Goal: Navigation & Orientation: Locate item on page

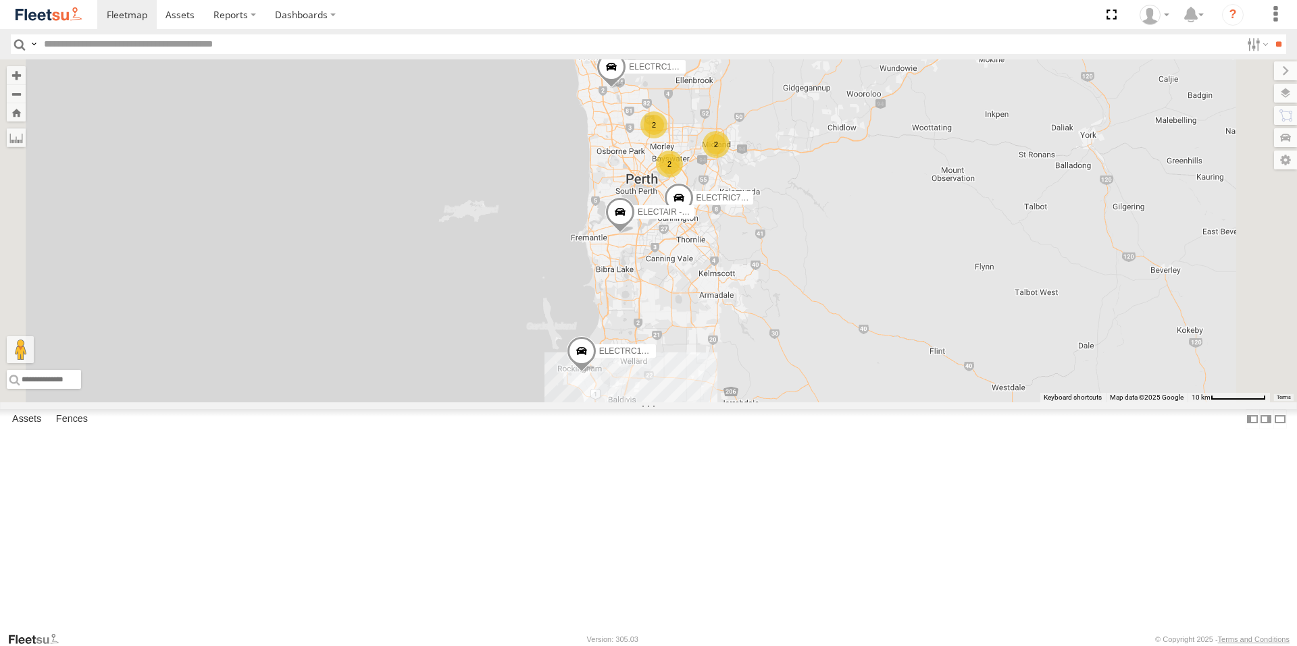
click at [596, 373] on span at bounding box center [582, 354] width 30 height 36
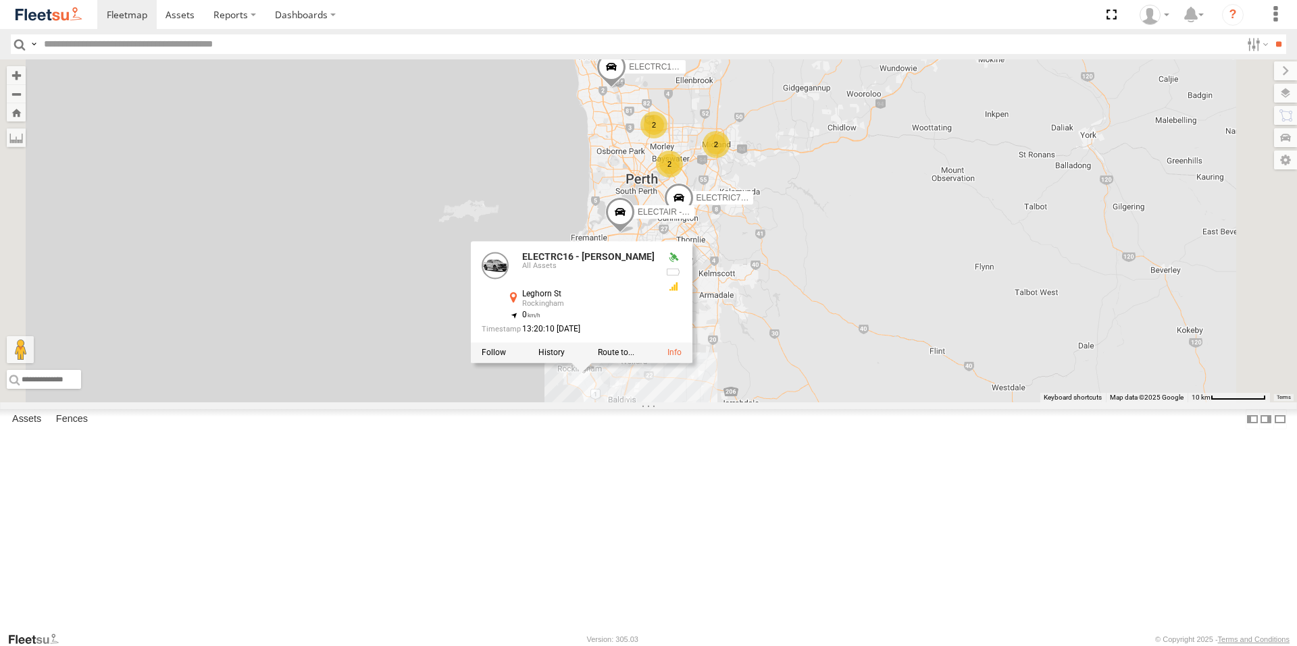
click at [1043, 402] on div "ELECTRIC7 - [PERSON_NAME] 2 2 ELECTRC18 - Gav ELECTRC16 - [PERSON_NAME] 2 ELECT…" at bounding box center [648, 230] width 1297 height 343
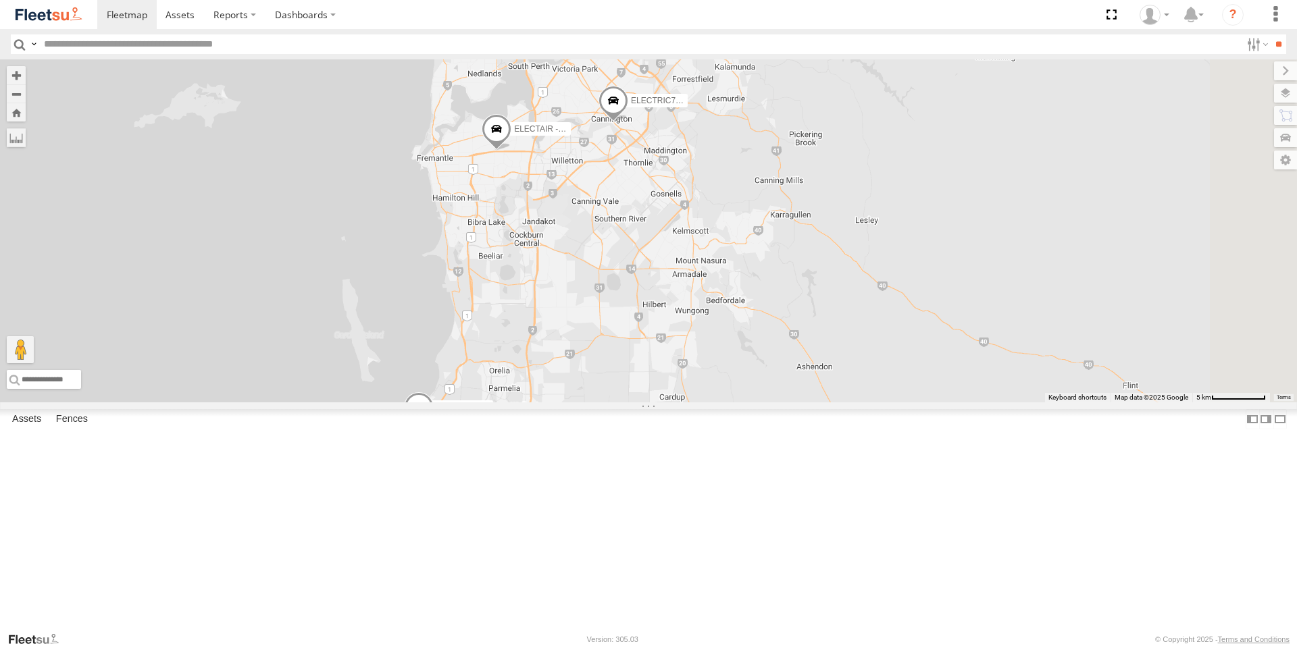
click at [511, 151] on span at bounding box center [497, 132] width 30 height 36
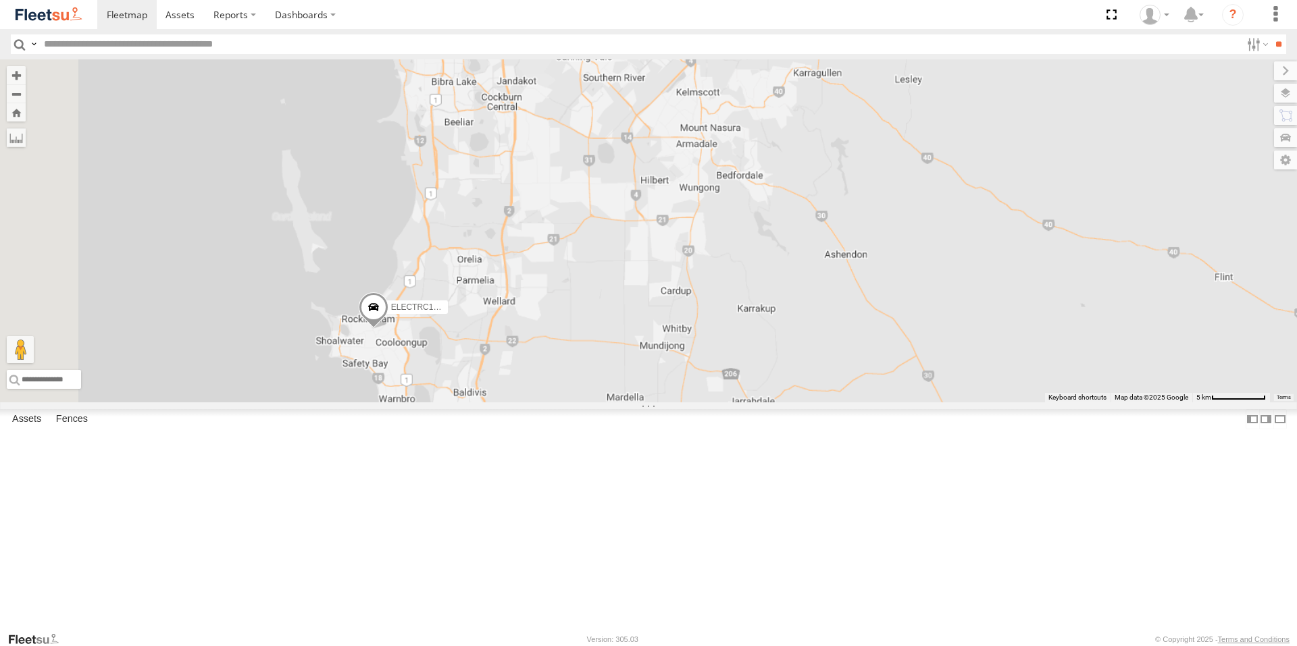
drag, startPoint x: 929, startPoint y: 436, endPoint x: 940, endPoint y: 331, distance: 106.0
click at [940, 331] on div "ELECTRIC7 - [PERSON_NAME] ELECTRC18 - Gav ELECTRC16 - [PERSON_NAME] - Riaan ELE…" at bounding box center [648, 230] width 1297 height 343
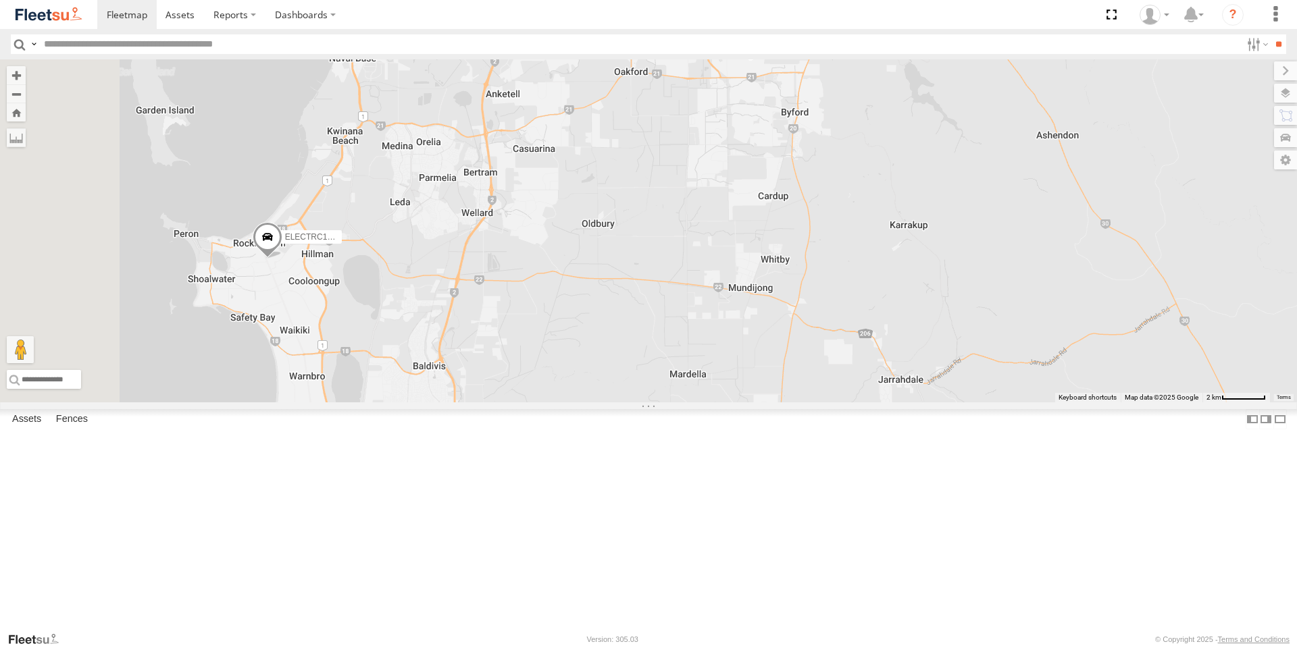
drag, startPoint x: 818, startPoint y: 448, endPoint x: 981, endPoint y: 386, distance: 174.4
click at [981, 386] on div "ELECTRIC7 - [PERSON_NAME] ELECTRC18 - Gav ELECTRC16 - [PERSON_NAME] - Riaan ELE…" at bounding box center [648, 230] width 1297 height 343
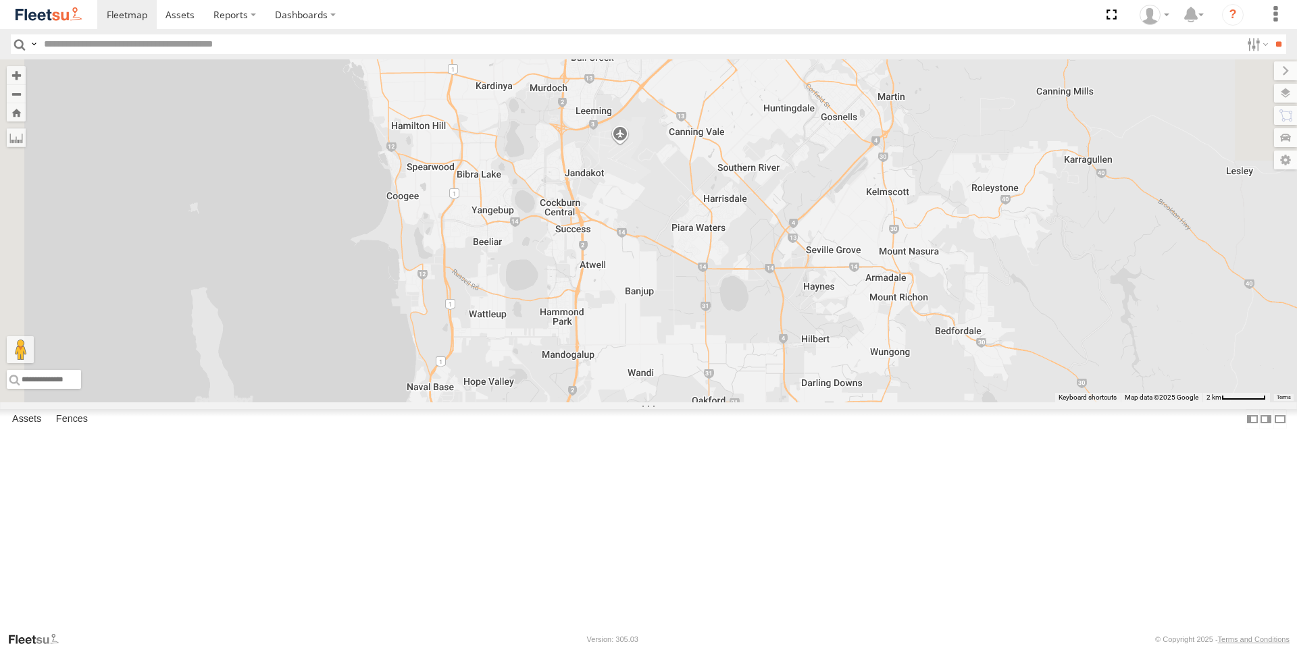
drag, startPoint x: 966, startPoint y: 245, endPoint x: 1042, endPoint y: 577, distance: 340.2
click at [1042, 402] on div "ELECTRIC7 - [PERSON_NAME] ELECTRC18 - Gav ELECTRC16 - [PERSON_NAME] - Riaan ELE…" at bounding box center [648, 230] width 1297 height 343
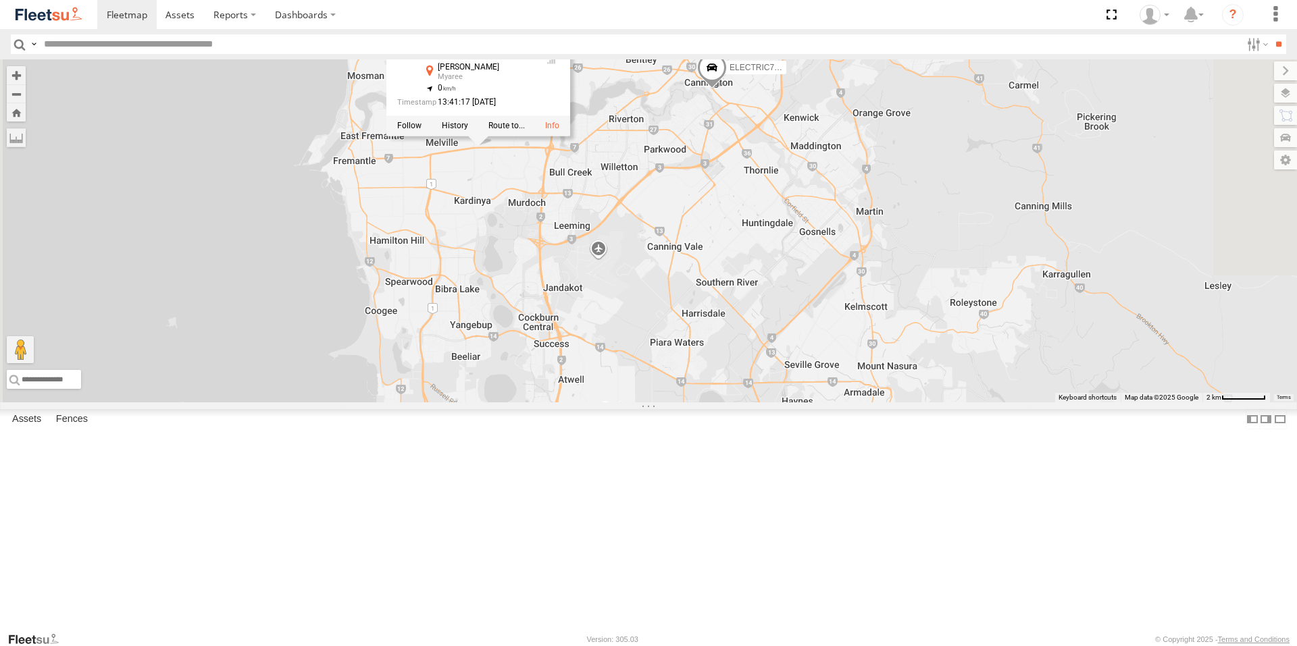
drag, startPoint x: 931, startPoint y: 325, endPoint x: 908, endPoint y: 443, distance: 120.3
click at [908, 402] on div "ELECTRIC7 - [PERSON_NAME] ELECTRC18 - Gav ELECTRC16 - [PERSON_NAME] - Riaan ELE…" at bounding box center [648, 230] width 1297 height 343
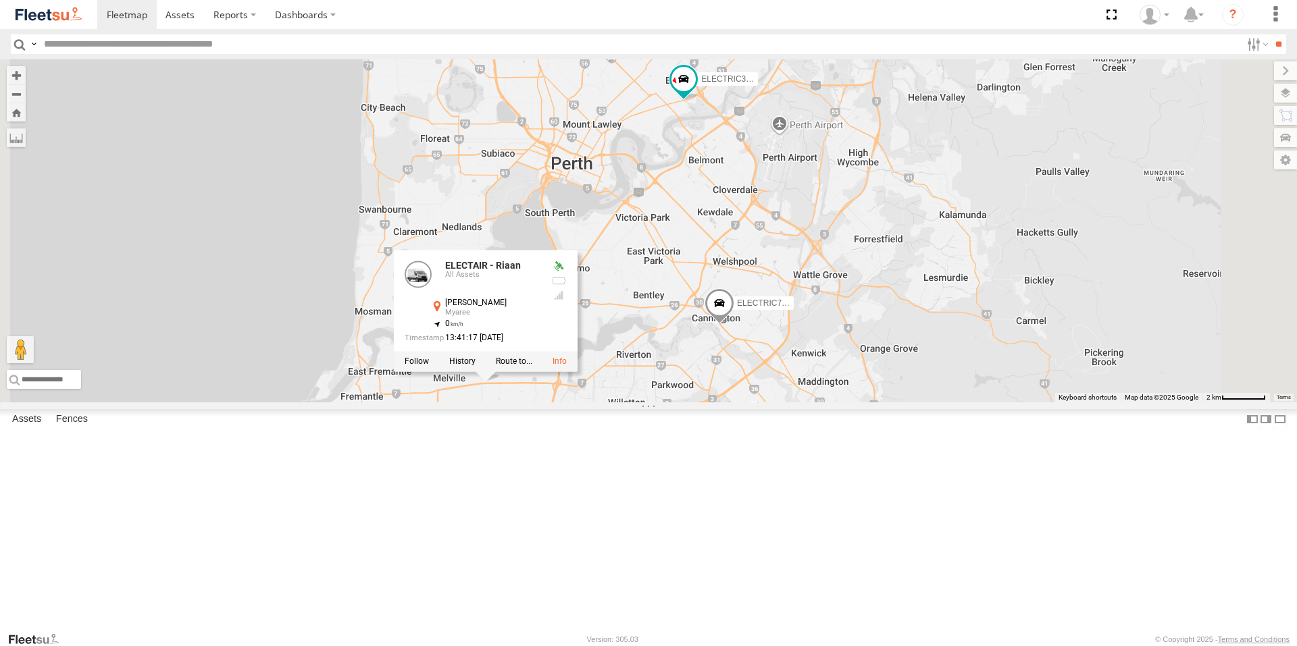
drag, startPoint x: 950, startPoint y: 206, endPoint x: 1010, endPoint y: 297, distance: 109.2
click at [1010, 297] on div "ELECTRIC7 - [PERSON_NAME] ELECTRC18 - Gav ELECTRC16 - [PERSON_NAME] - Riaan ELE…" at bounding box center [648, 230] width 1297 height 343
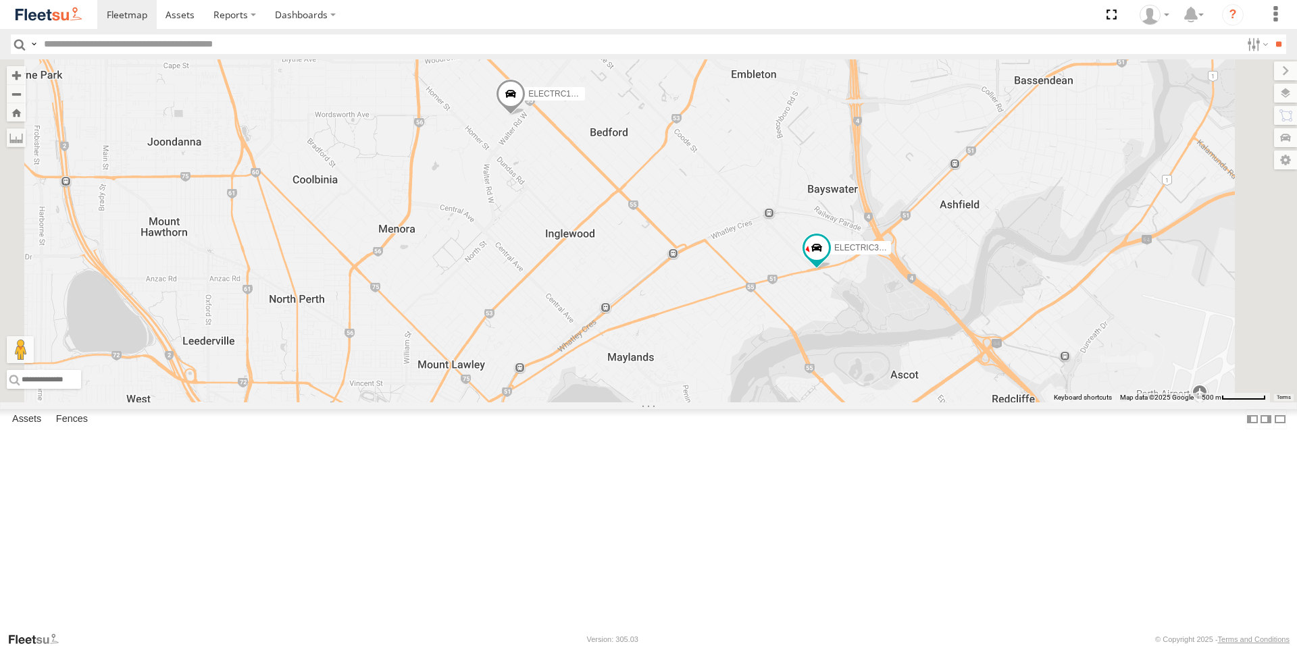
drag, startPoint x: 695, startPoint y: 147, endPoint x: 714, endPoint y: 293, distance: 147.8
click at [714, 293] on div "ELECTRIC7 - [PERSON_NAME] ELECTRC18 - Gav ELECTRC16 - [PERSON_NAME] - Riaan ELE…" at bounding box center [648, 230] width 1297 height 343
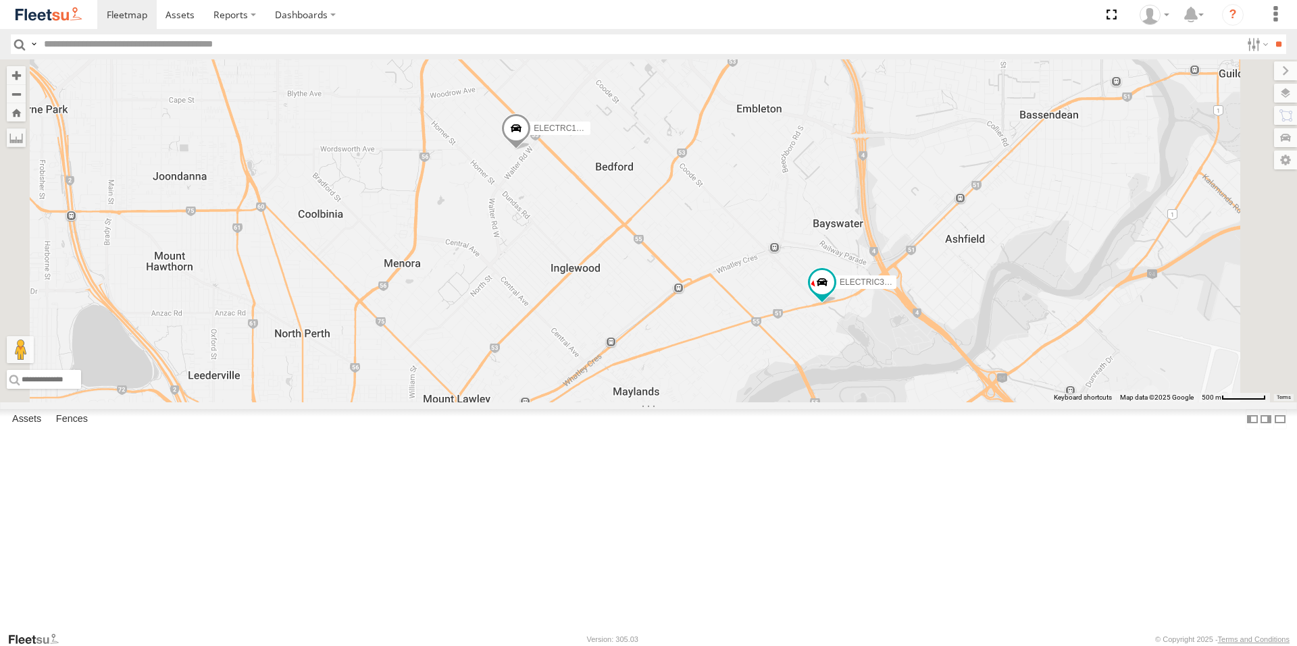
click at [531, 150] on span at bounding box center [516, 131] width 30 height 36
click at [796, 307] on div "ELECTRIC7 - [PERSON_NAME] ELECTRC18 - Gav ELECTRC16 - [PERSON_NAME] - Riaan ELE…" at bounding box center [648, 230] width 1297 height 343
click at [834, 294] on span at bounding box center [822, 282] width 24 height 24
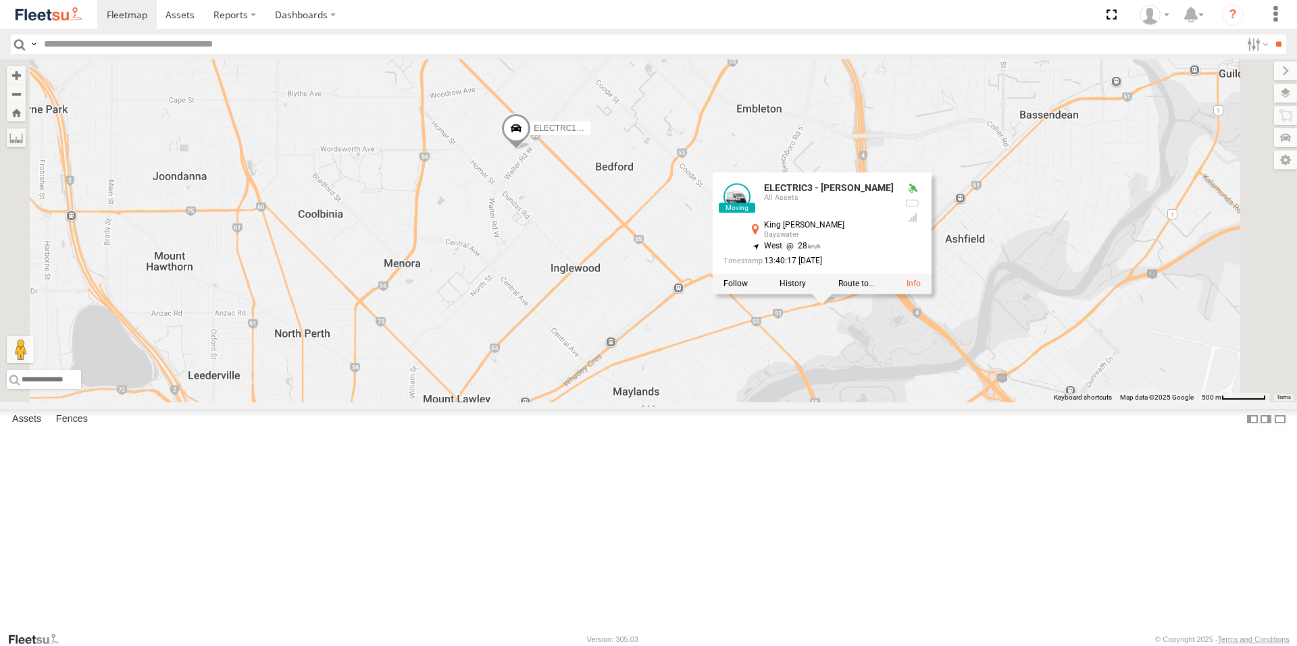
click at [890, 402] on div "ELECTRIC7 - [PERSON_NAME] ELECTRC18 - Gav ELECTRC16 - [PERSON_NAME] - Riaan ELE…" at bounding box center [648, 230] width 1297 height 343
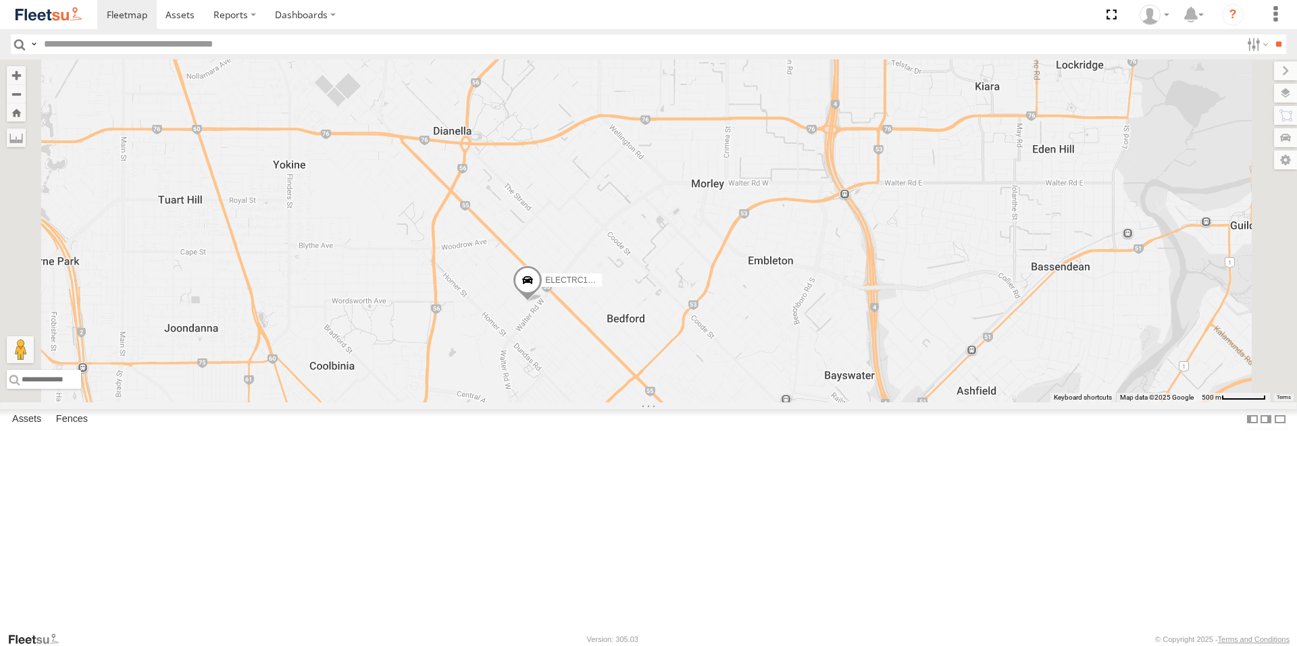
drag, startPoint x: 754, startPoint y: 176, endPoint x: 864, endPoint y: 375, distance: 227.9
click at [864, 375] on div "ELECTRIC7 - [PERSON_NAME] ELECTRC18 - Gav ELECTRC16 - [PERSON_NAME] - Riaan ELE…" at bounding box center [648, 230] width 1297 height 343
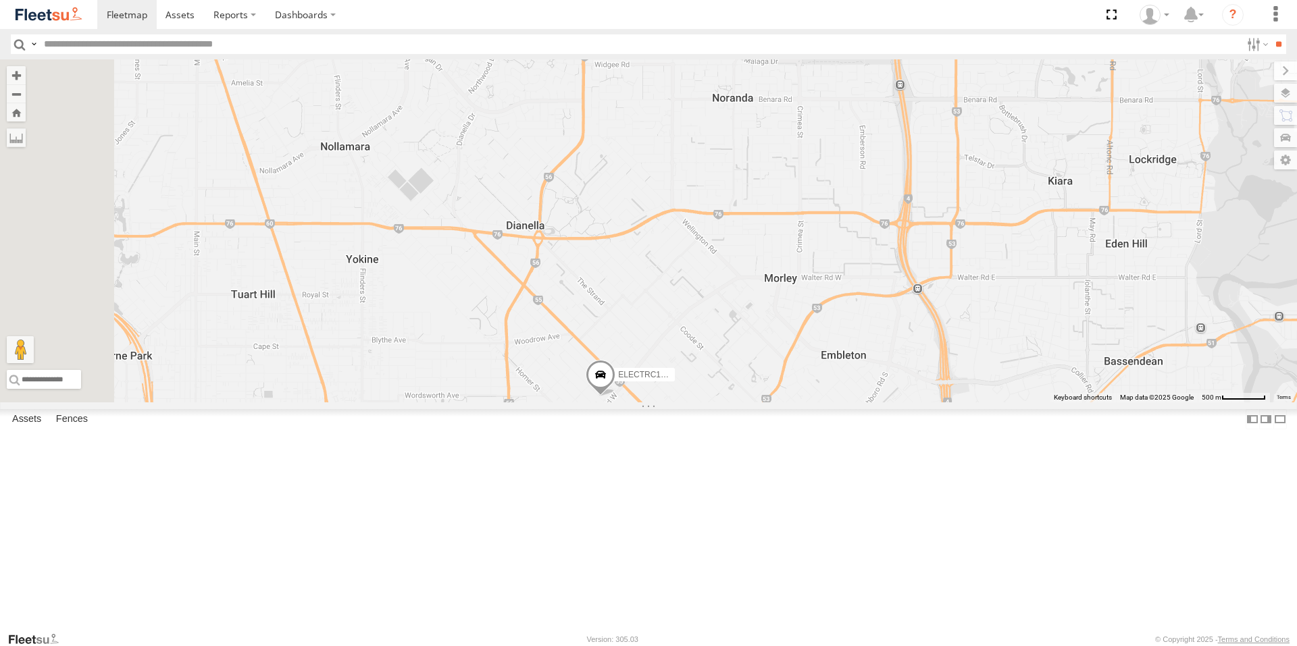
drag, startPoint x: 811, startPoint y: 304, endPoint x: 892, endPoint y: 378, distance: 109.9
click at [887, 377] on div "ELECTRIC7 - [PERSON_NAME] ELECTRC18 - Gav ELECTRC16 - [PERSON_NAME] - Riaan ELE…" at bounding box center [648, 230] width 1297 height 343
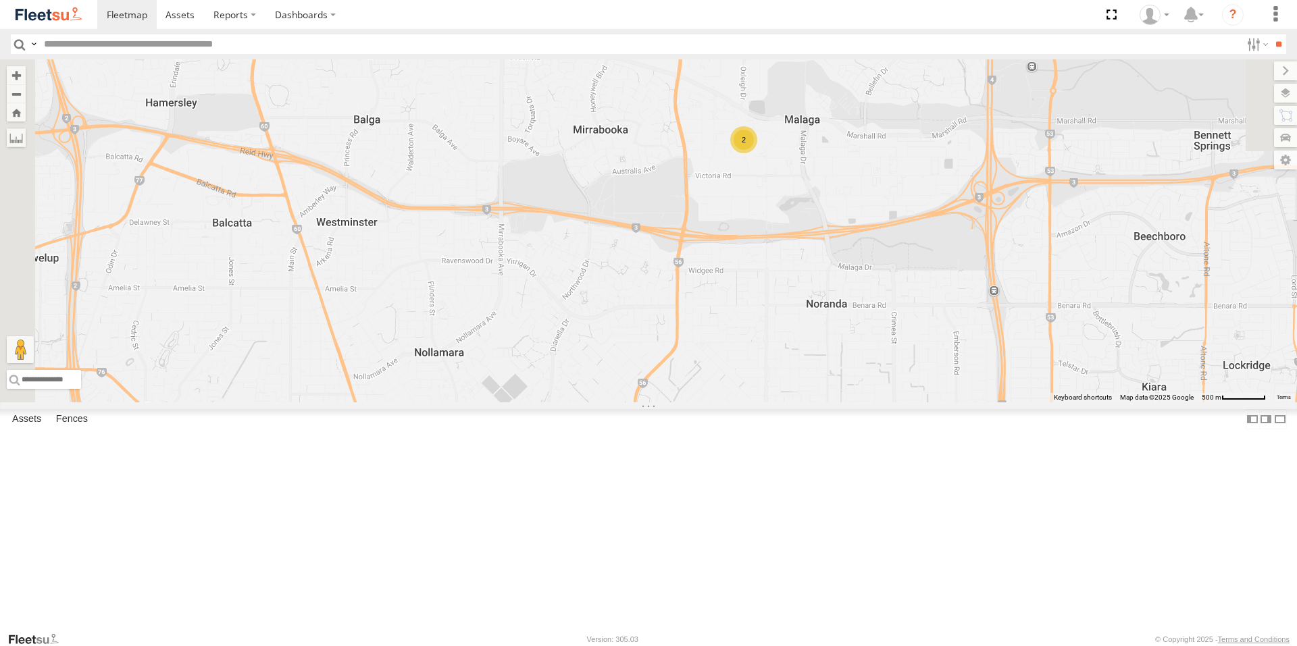
drag, startPoint x: 835, startPoint y: 333, endPoint x: 741, endPoint y: 393, distance: 111.5
click at [741, 393] on div "ELECTRIC7 - [PERSON_NAME] ELECTRC18 - Gav ELECTRC16 - [PERSON_NAME] - Riaan ELE…" at bounding box center [648, 230] width 1297 height 343
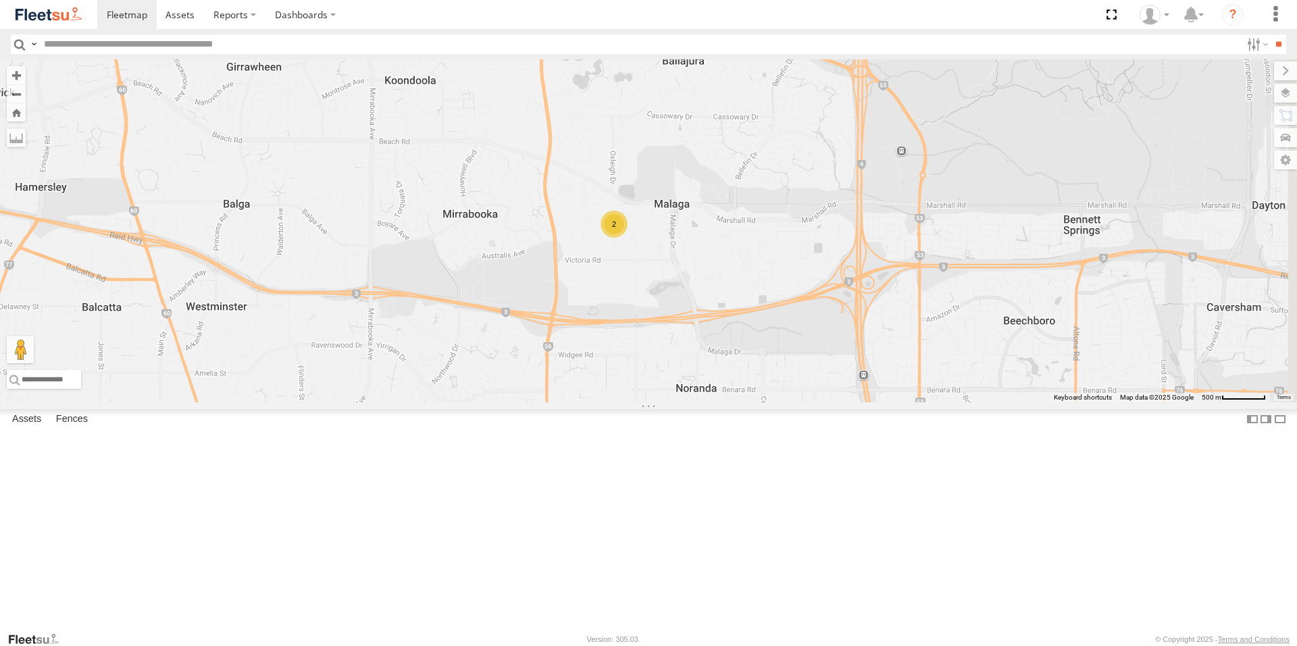
click at [627, 238] on div "2" at bounding box center [613, 224] width 27 height 27
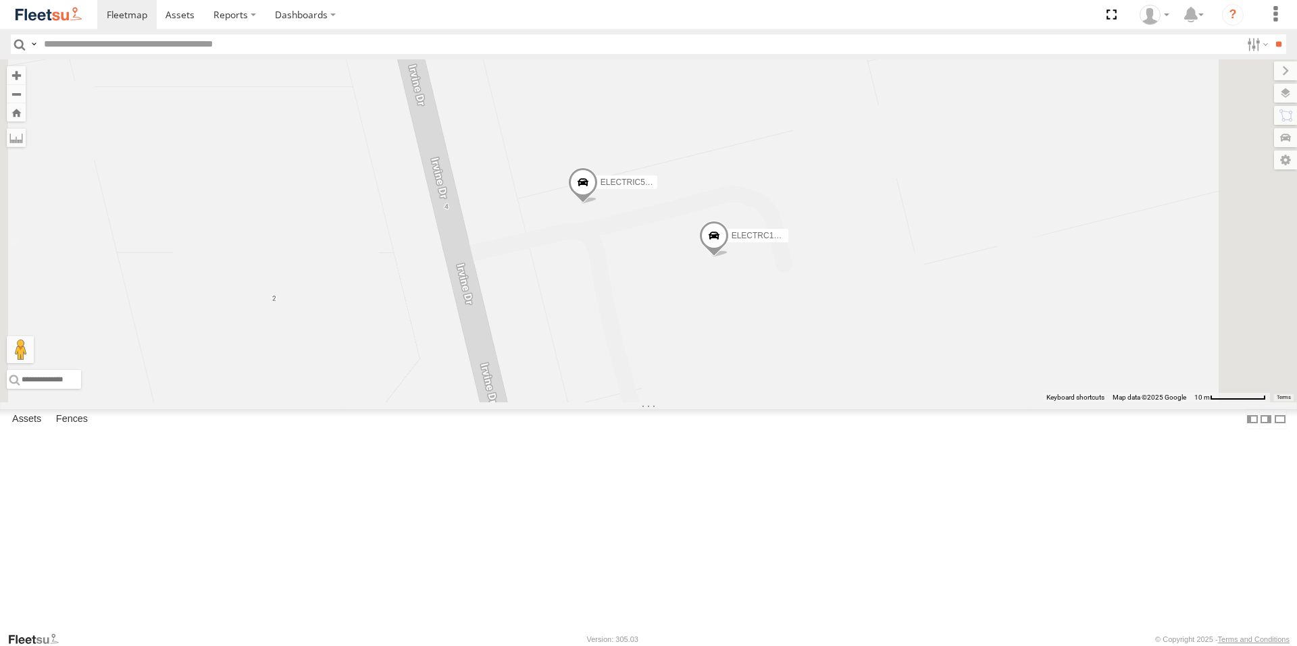
click at [729, 258] on span at bounding box center [714, 240] width 30 height 36
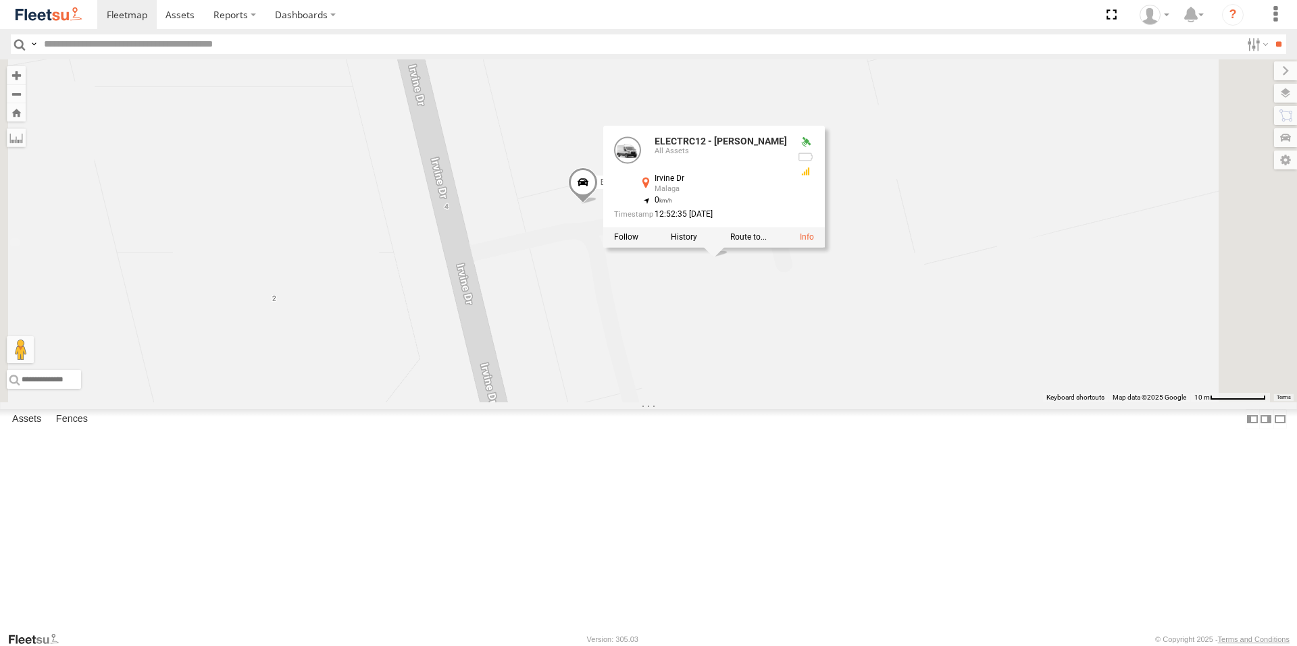
click at [598, 205] on span at bounding box center [583, 186] width 30 height 36
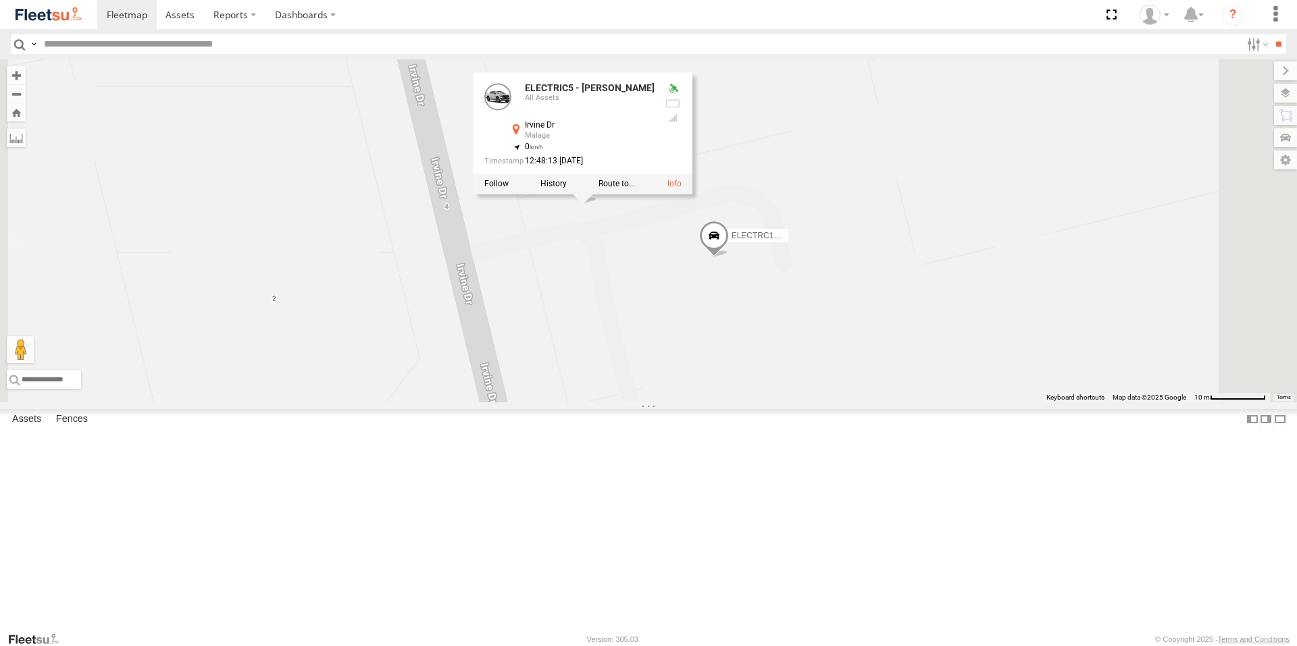
click at [786, 380] on div "ELECTRIC7 - [PERSON_NAME] ELECTRC18 - Gav ELECTRC16 - [PERSON_NAME] - Riaan ELE…" at bounding box center [648, 230] width 1297 height 343
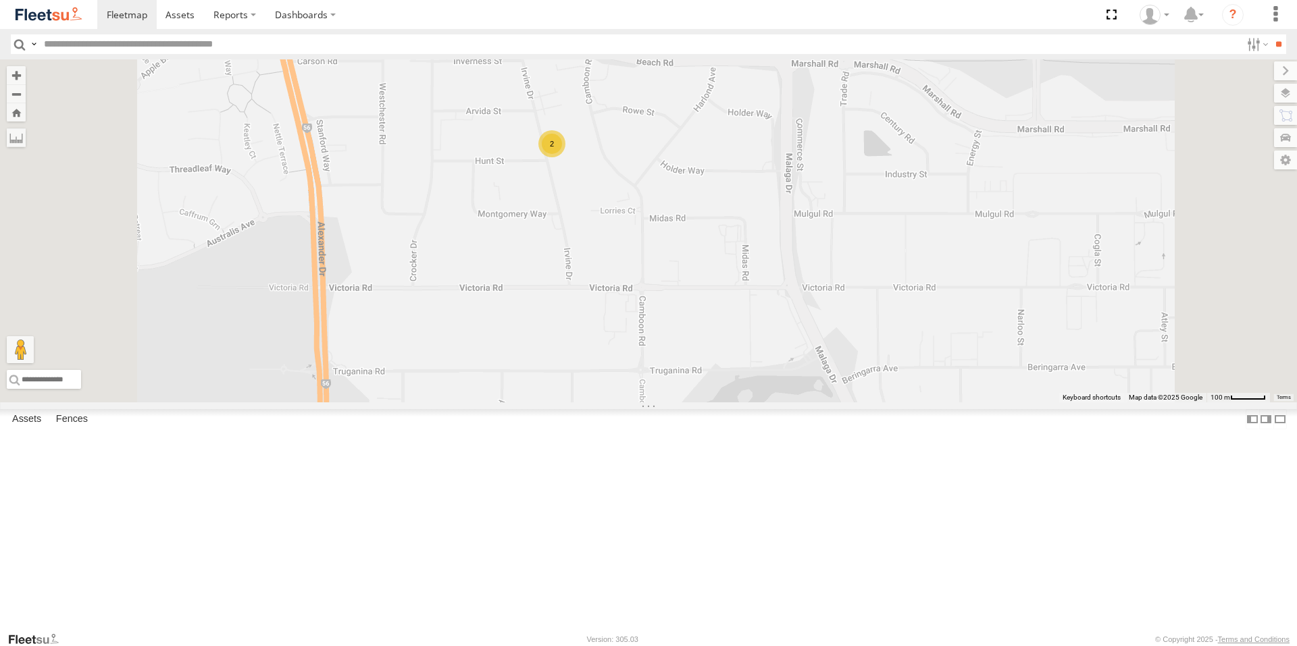
drag, startPoint x: 601, startPoint y: 405, endPoint x: 612, endPoint y: 179, distance: 225.8
click at [584, 167] on div "ELECTRIC7 - [PERSON_NAME] ELECTRC18 - Gav ELECTRC16 - [PERSON_NAME] - Riaan ELE…" at bounding box center [648, 230] width 1297 height 343
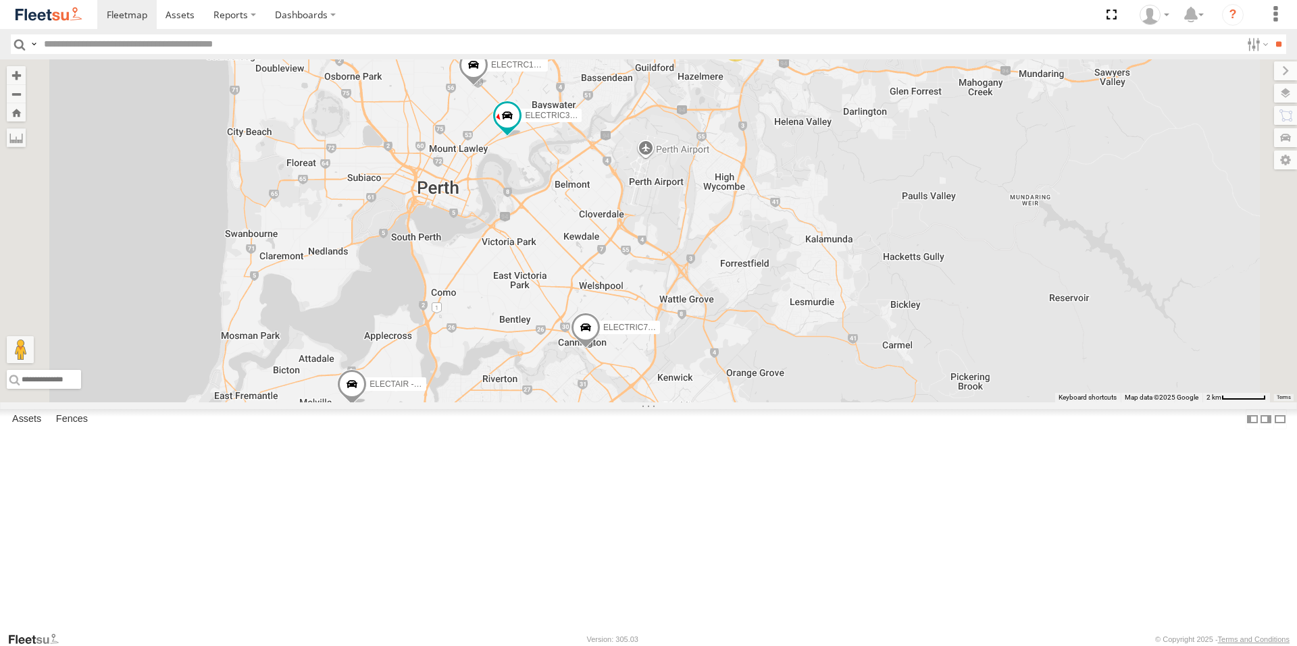
drag, startPoint x: 800, startPoint y: 480, endPoint x: 779, endPoint y: 222, distance: 258.8
click at [779, 222] on div "ELECTRIC7 - [PERSON_NAME] ELECTRC18 - Gav ELECTRC16 - [PERSON_NAME] - Riaan ELE…" at bounding box center [648, 230] width 1297 height 343
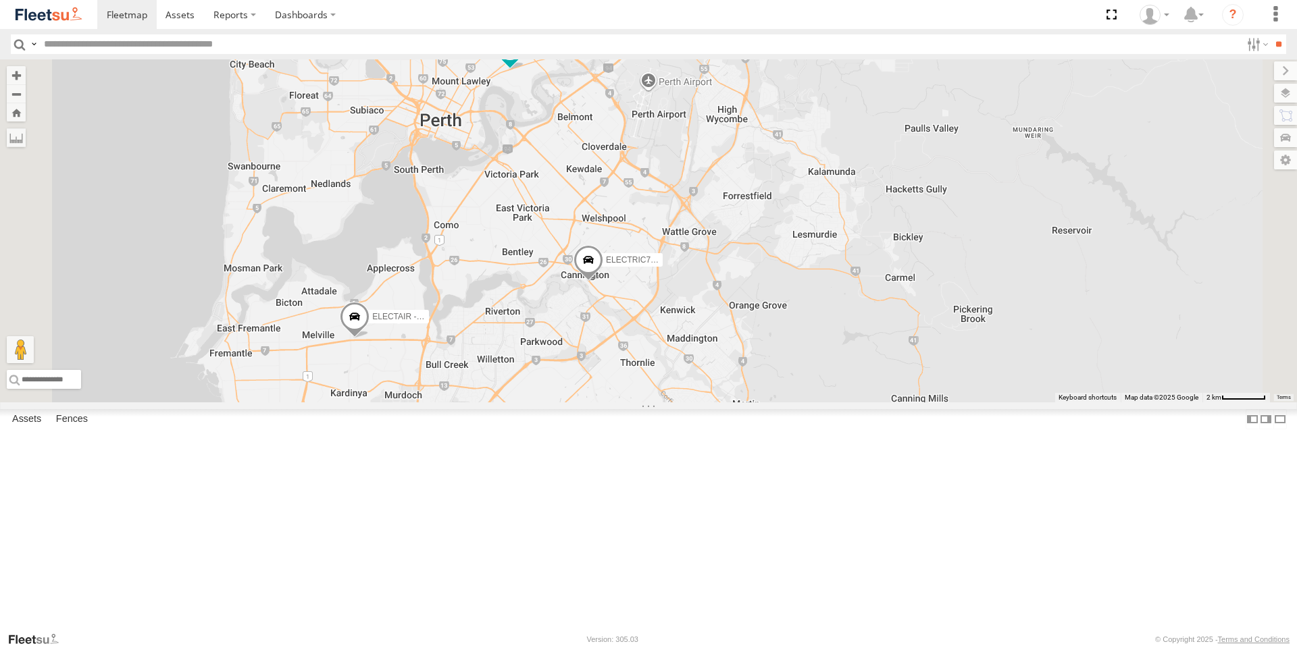
drag, startPoint x: 784, startPoint y: 417, endPoint x: 788, endPoint y: 346, distance: 71.0
click at [788, 346] on div "ELECTRIC7 - [PERSON_NAME] ELECTRC18 - Gav ELECTRC16 - [PERSON_NAME] - Riaan ELE…" at bounding box center [648, 230] width 1297 height 343
click at [601, 280] on span at bounding box center [586, 261] width 30 height 36
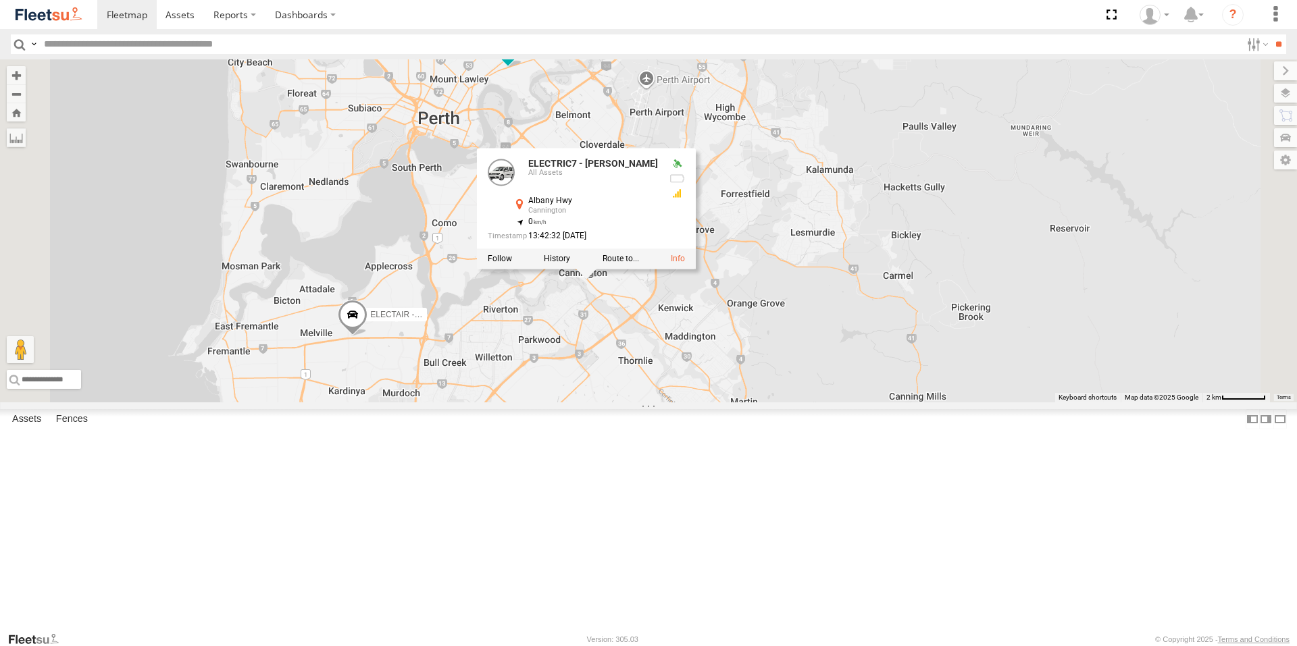
click at [696, 269] on div at bounding box center [586, 259] width 219 height 20
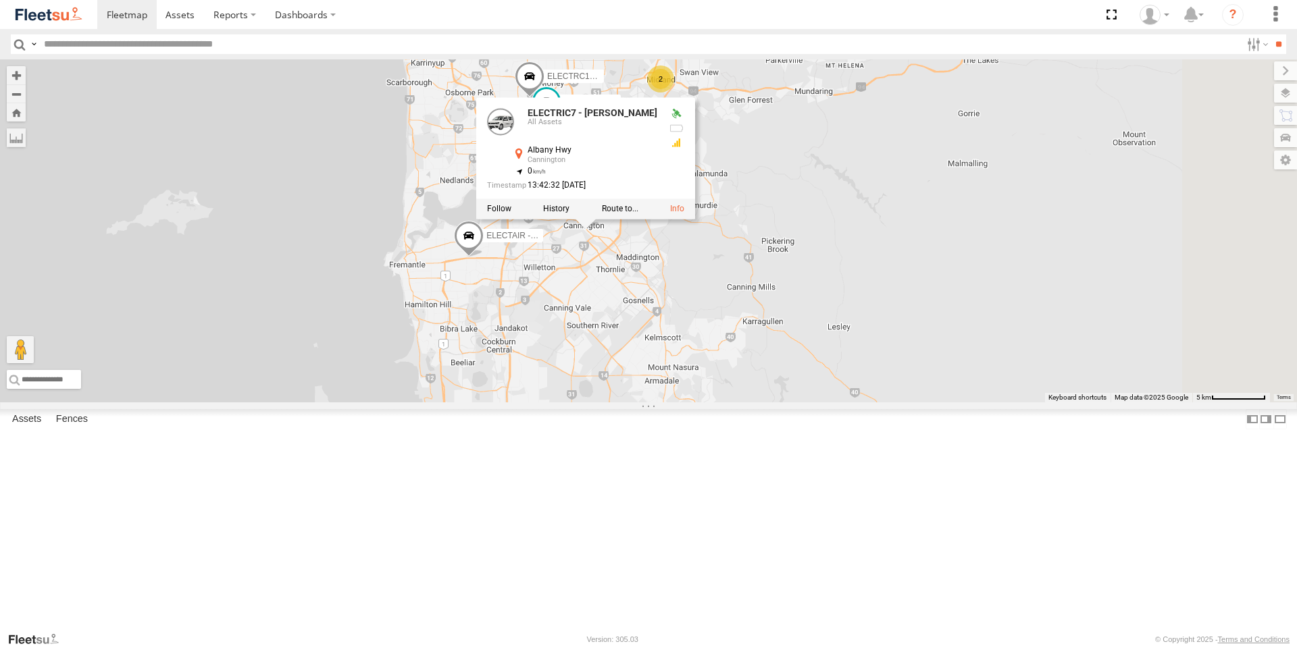
drag, startPoint x: 872, startPoint y: 534, endPoint x: 825, endPoint y: 462, distance: 85.4
click at [825, 402] on div "ELECTRIC7 - [PERSON_NAME] ELECTRC18 - Gav ELECTRC16 - [PERSON_NAME] - Riaan ELE…" at bounding box center [648, 230] width 1297 height 343
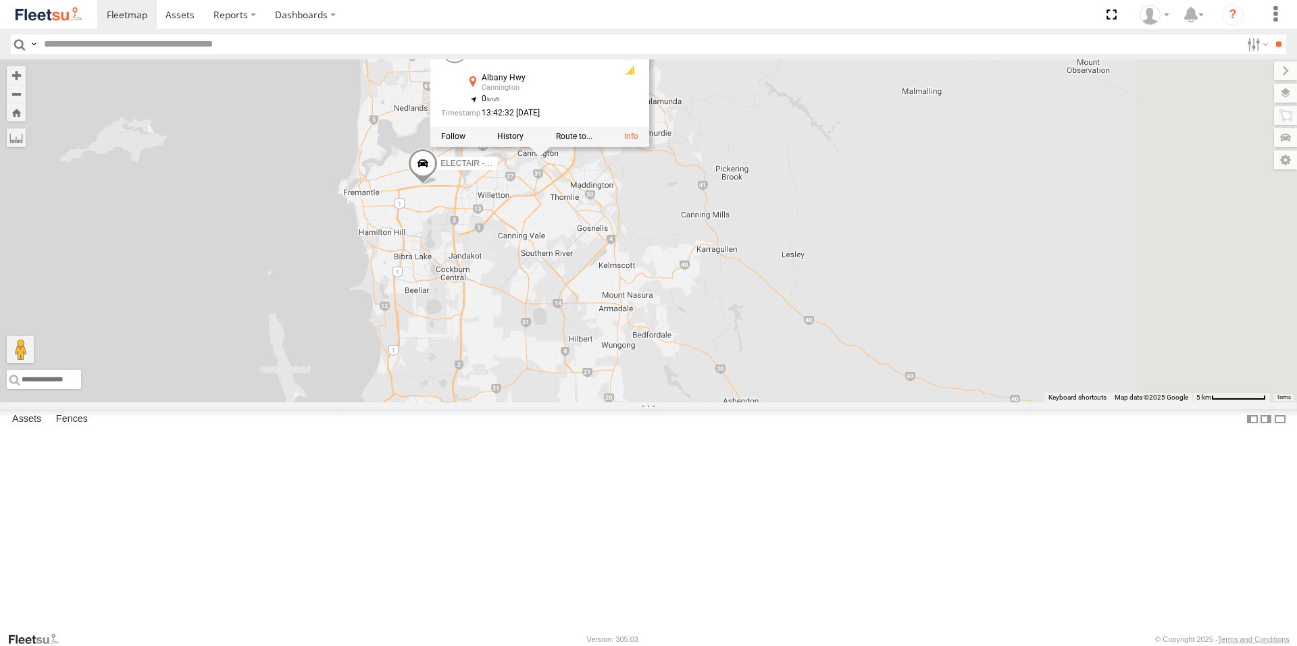
drag, startPoint x: 857, startPoint y: 509, endPoint x: 809, endPoint y: 429, distance: 93.0
click at [809, 402] on div "ELECTRIC7 - [PERSON_NAME] ELECTRC18 - Gav ELECTRC16 - [PERSON_NAME] - Riaan ELE…" at bounding box center [648, 230] width 1297 height 343
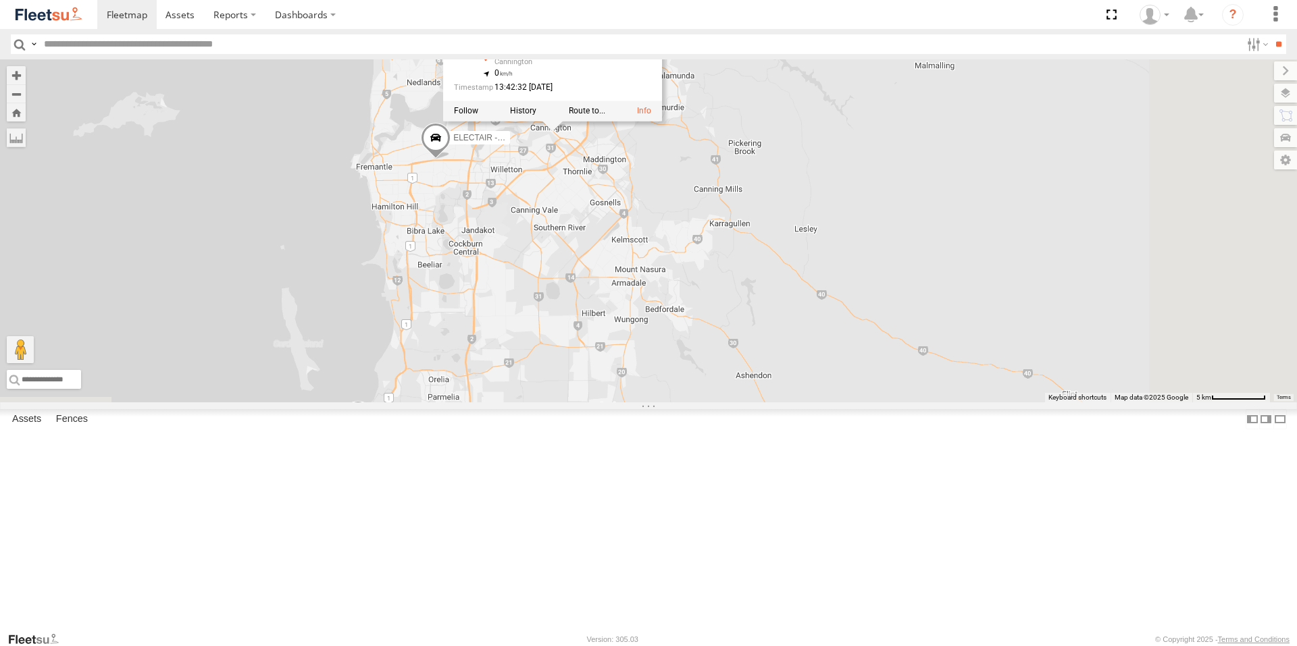
drag, startPoint x: 819, startPoint y: 503, endPoint x: 842, endPoint y: 488, distance: 27.7
click at [842, 402] on div "ELECTRIC7 - [PERSON_NAME] ELECTRC18 - Gav ELECTRC16 - [PERSON_NAME] - Riaan ELE…" at bounding box center [648, 230] width 1297 height 343
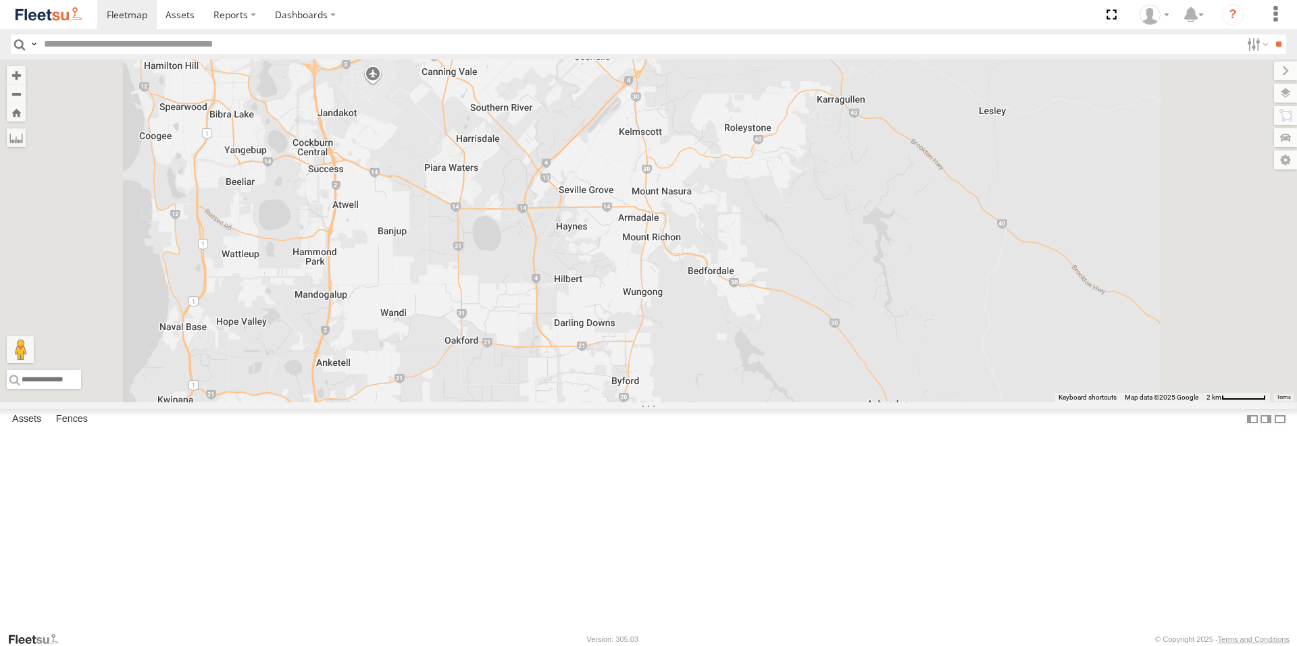
drag, startPoint x: 767, startPoint y: 470, endPoint x: 791, endPoint y: 350, distance: 122.5
click at [791, 350] on div "ELECTRIC7 - [PERSON_NAME] ELECTRC18 - Gav ELECTRC16 - [PERSON_NAME] - Riaan ELE…" at bounding box center [648, 230] width 1297 height 343
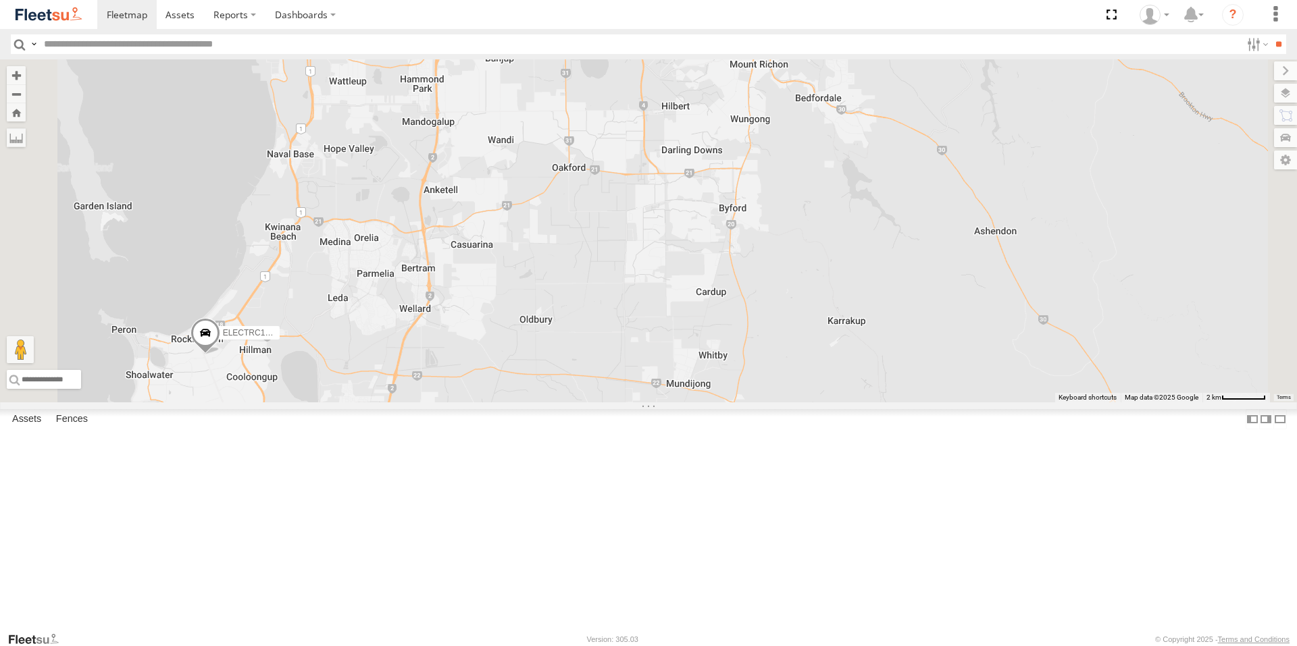
drag, startPoint x: 720, startPoint y: 415, endPoint x: 825, endPoint y: 371, distance: 113.9
click at [825, 371] on div "ELECTRIC7 - [PERSON_NAME] ELECTRC18 - Gav ELECTRC16 - [PERSON_NAME] - Riaan ELE…" at bounding box center [648, 230] width 1297 height 343
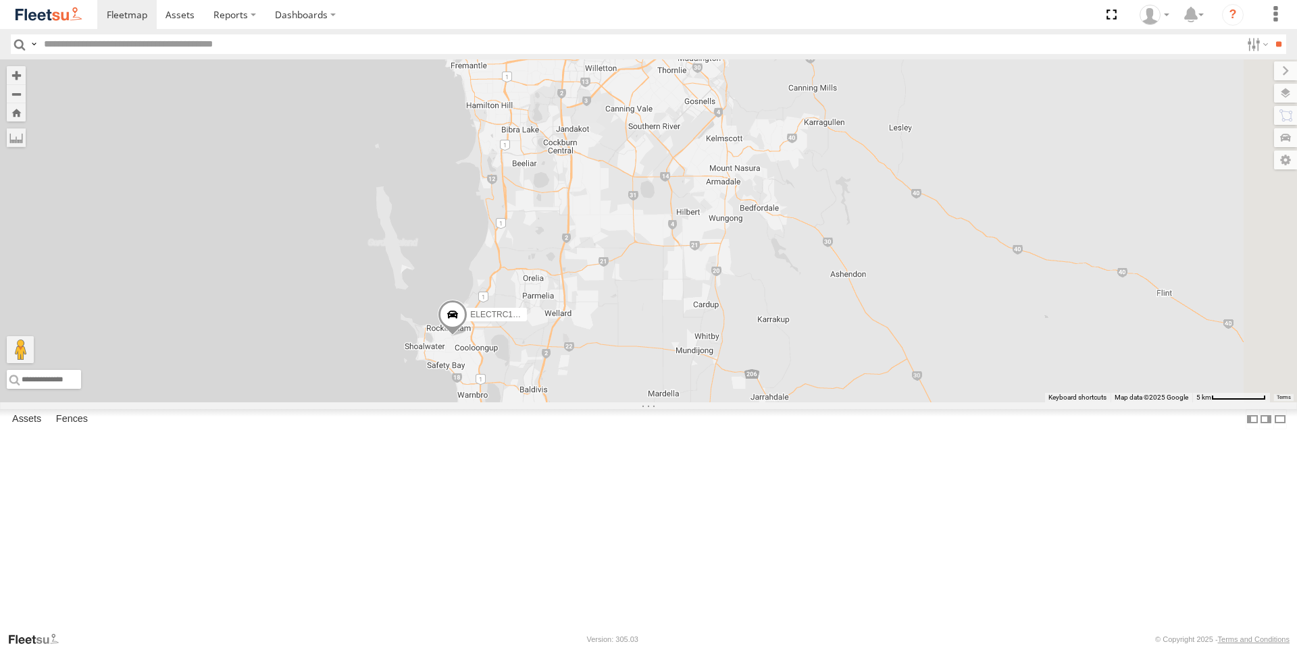
drag, startPoint x: 766, startPoint y: 613, endPoint x: 516, endPoint y: 359, distance: 356.7
click at [516, 359] on div "ELECTRC16 - [PERSON_NAME] ELECTRIC7 - [PERSON_NAME] ELECTRC18 - Gav ELECTAIR - …" at bounding box center [648, 230] width 1297 height 343
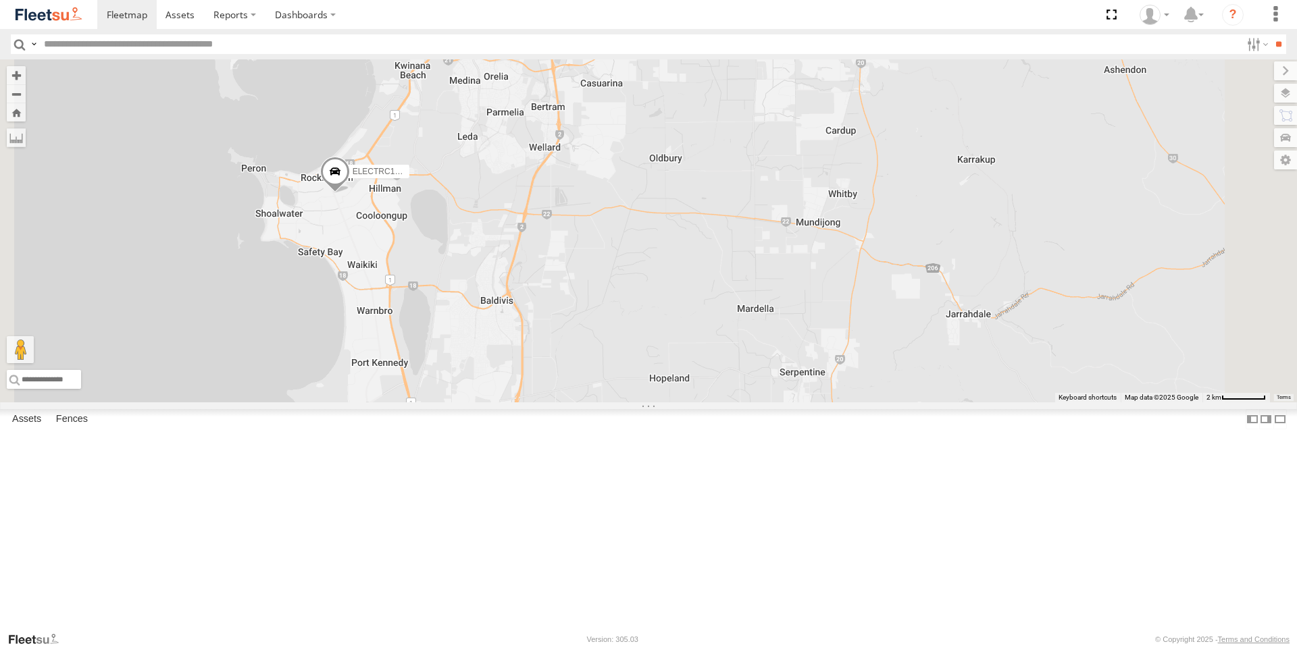
drag, startPoint x: 933, startPoint y: 317, endPoint x: 888, endPoint y: 372, distance: 70.6
click at [888, 372] on div "ELECTRC16 - [PERSON_NAME] ELECTRIC7 - [PERSON_NAME] ELECTRC18 - Gav ELECTAIR - …" at bounding box center [648, 230] width 1297 height 343
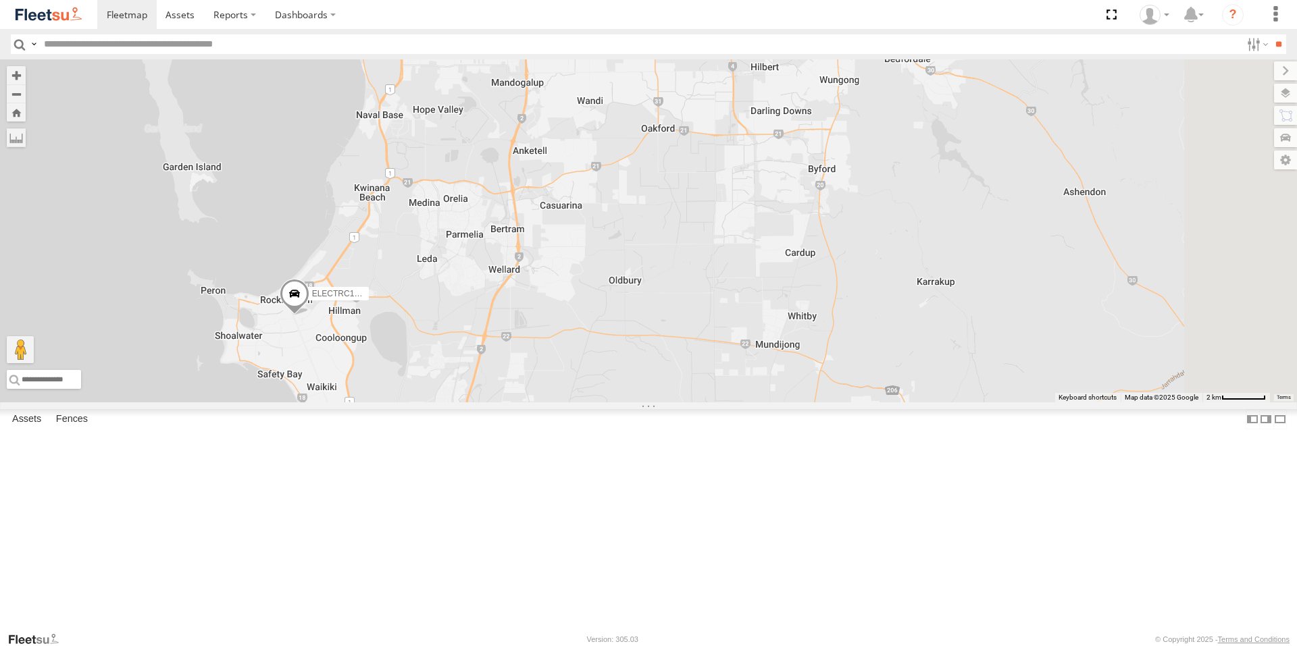
drag, startPoint x: 837, startPoint y: 249, endPoint x: 794, endPoint y: 372, distance: 130.3
click at [794, 372] on div "ELECTRC16 - [PERSON_NAME] ELECTRIC7 - [PERSON_NAME] ELECTRC18 - Gav ELECTAIR - …" at bounding box center [648, 230] width 1297 height 343
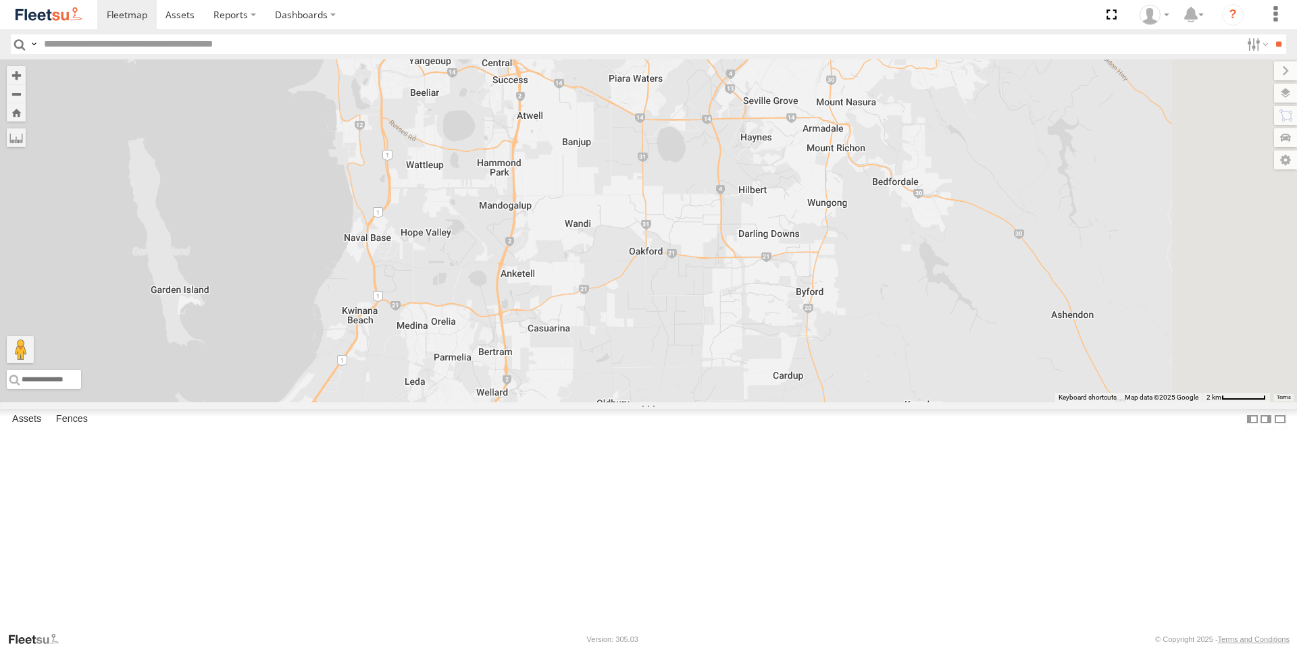
drag, startPoint x: 875, startPoint y: 192, endPoint x: 864, endPoint y: 303, distance: 111.3
click at [864, 303] on div "ELECTRC16 - [PERSON_NAME] ELECTRIC7 - [PERSON_NAME] ELECTRC18 - Gav ELECTAIR - …" at bounding box center [648, 230] width 1297 height 343
